Goal: Download file/media

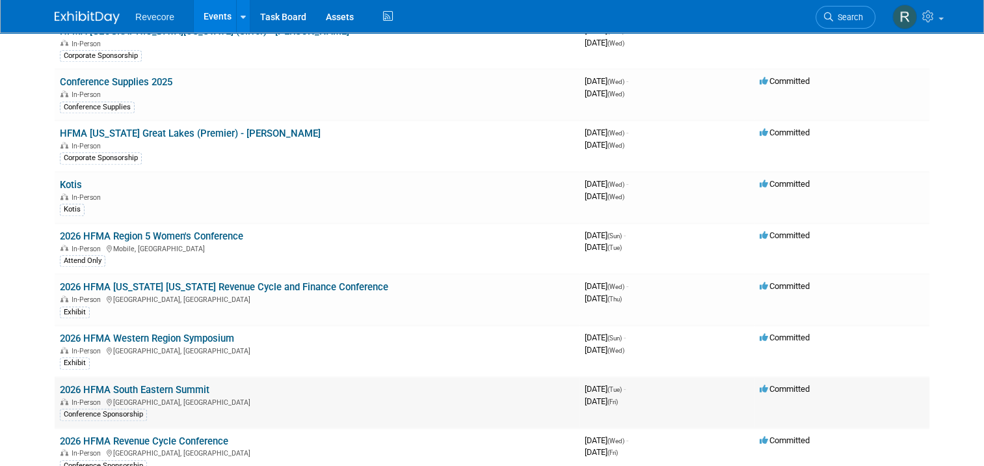
scroll to position [1236, 0]
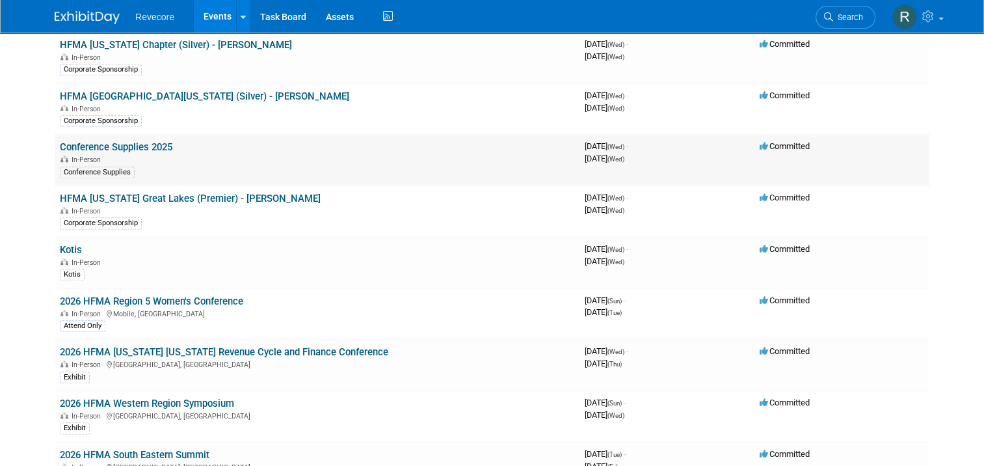
click at [146, 141] on link "Conference Supplies 2025" at bounding box center [116, 147] width 113 height 12
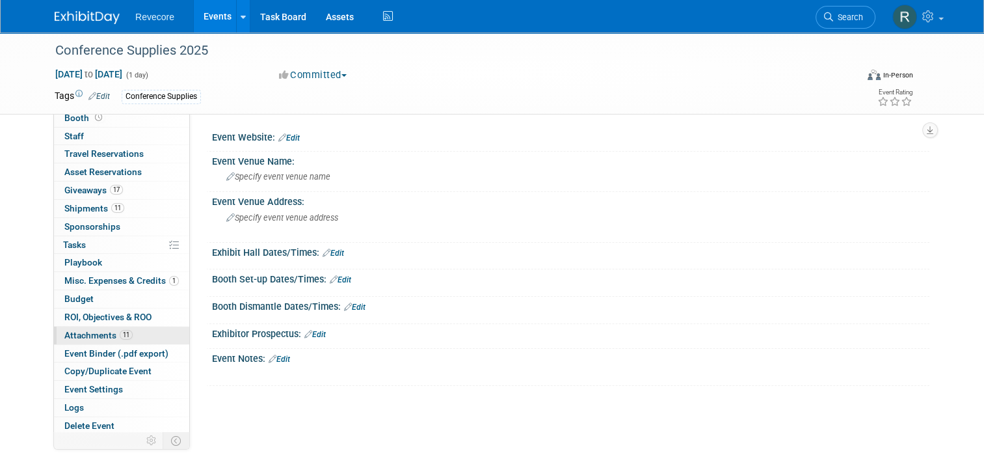
click at [129, 331] on link "11 Attachments 11" at bounding box center [121, 336] width 135 height 18
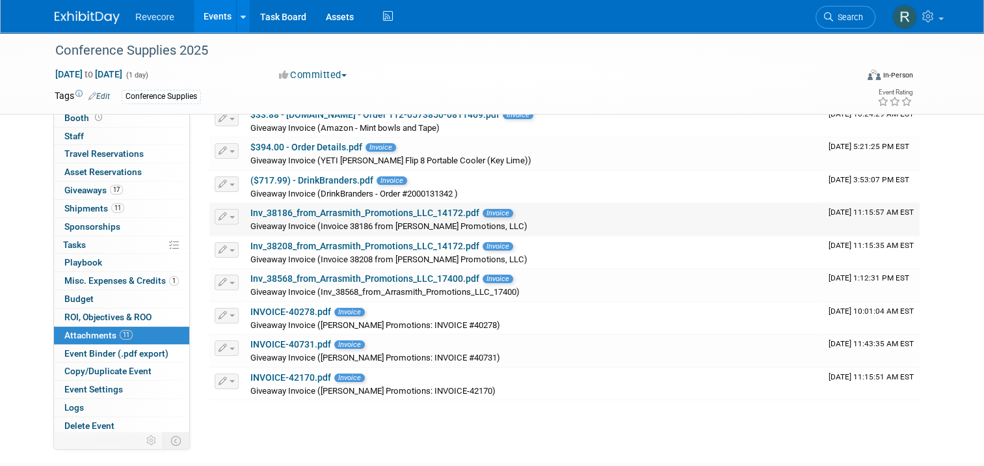
scroll to position [130, 0]
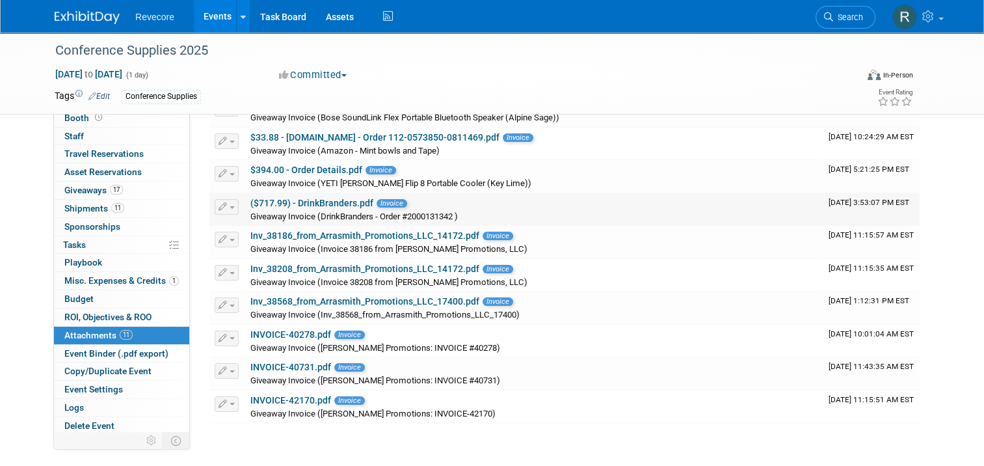
click at [335, 200] on link "($717.99) - DrinkBranders.pdf" at bounding box center [311, 203] width 123 height 10
click at [194, 21] on link "Events" at bounding box center [217, 16] width 47 height 33
